Goal: Complete application form

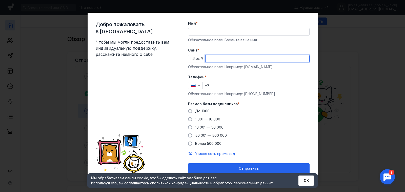
click at [210, 59] on input "Cайт *" at bounding box center [258, 58] width 104 height 7
paste input "[DOMAIN_NAME][URL]"
type input "[DOMAIN_NAME][URL]"
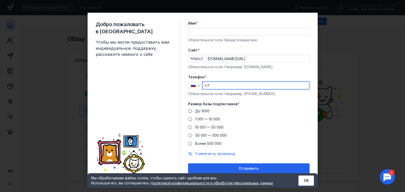
click at [211, 85] on input "+7" at bounding box center [256, 85] width 106 height 7
paste input "[PHONE_NUMBER]"
type input "[PHONE_NUMBER]"
click at [188, 110] on span at bounding box center [190, 111] width 4 height 4
click at [0, 0] on input "До 1000" at bounding box center [0, 0] width 0 height 0
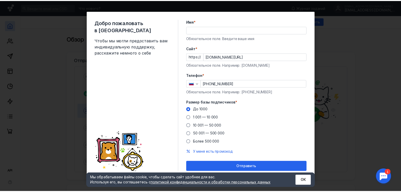
scroll to position [2, 0]
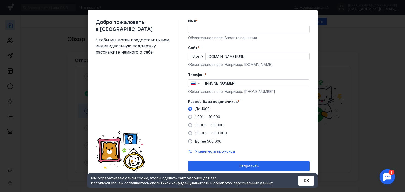
click at [211, 31] on input "Имя *" at bounding box center [249, 29] width 121 height 7
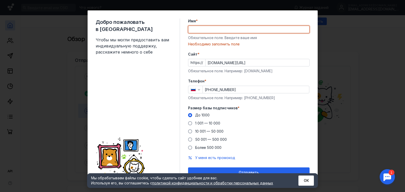
paste input "Профессиональный Гандбольный Клуб"
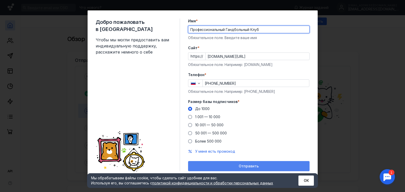
type input "Профессиональный Гандбольный Клуб"
click at [250, 165] on span "Отправить" at bounding box center [249, 166] width 20 height 4
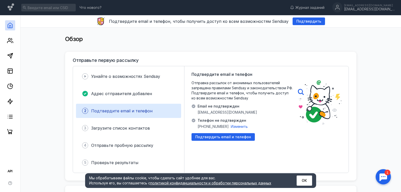
scroll to position [0, 0]
